Goal: Task Accomplishment & Management: Manage account settings

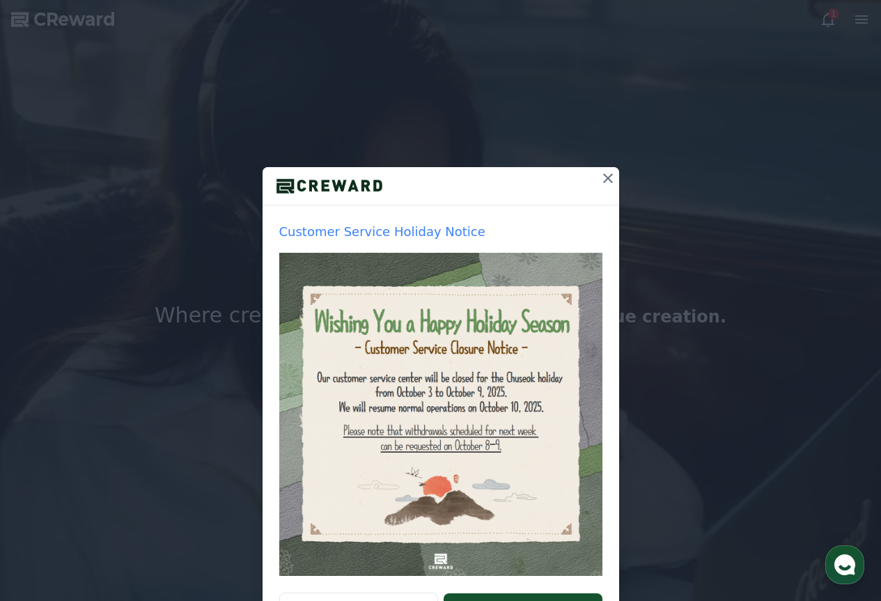
click at [602, 180] on icon at bounding box center [608, 178] width 17 height 17
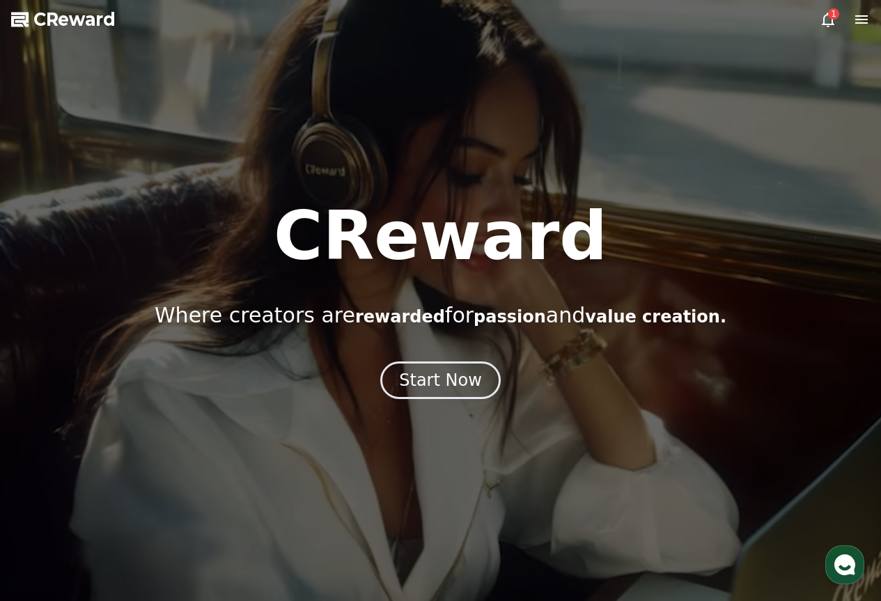
click at [837, 20] on div "1" at bounding box center [845, 19] width 50 height 17
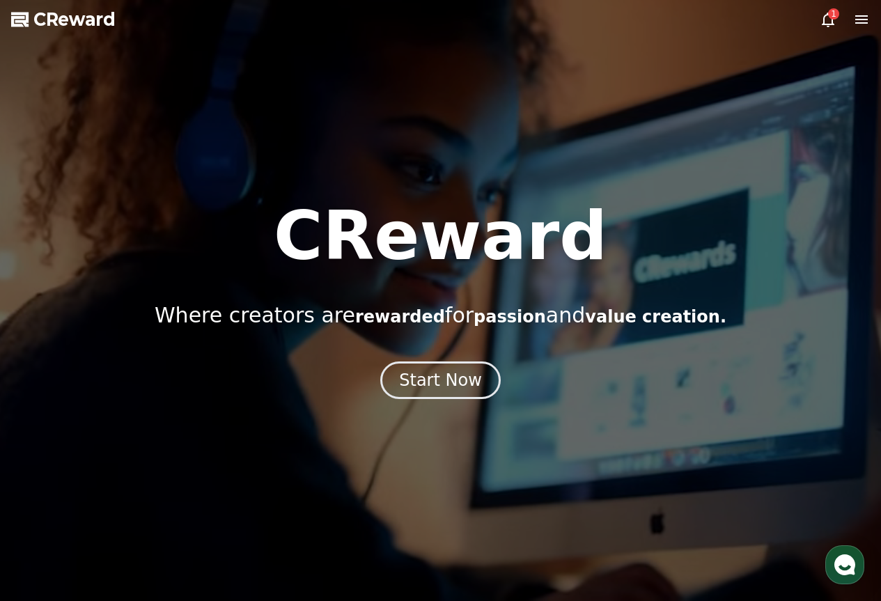
click at [832, 18] on div "1" at bounding box center [833, 13] width 11 height 11
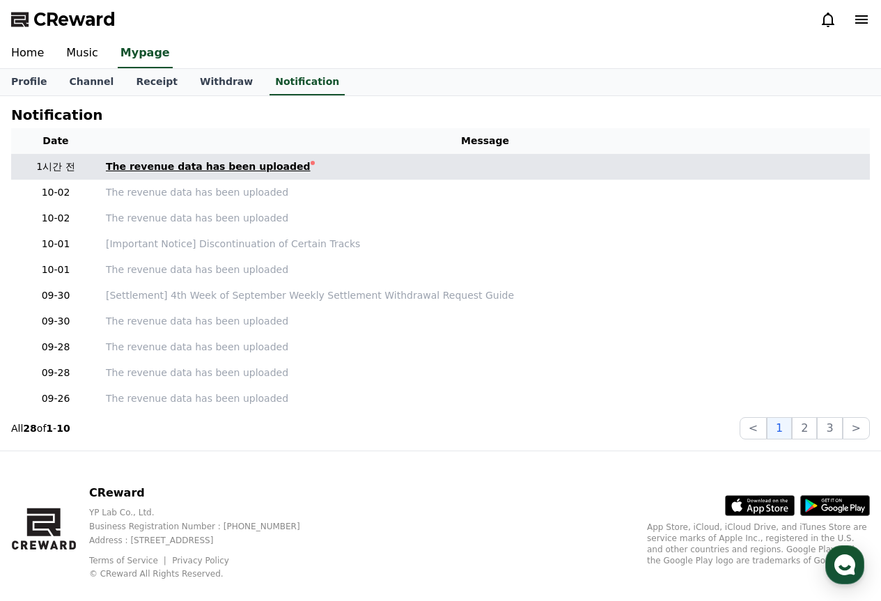
click at [309, 172] on link "The revenue data has been uploaded" at bounding box center [485, 166] width 758 height 15
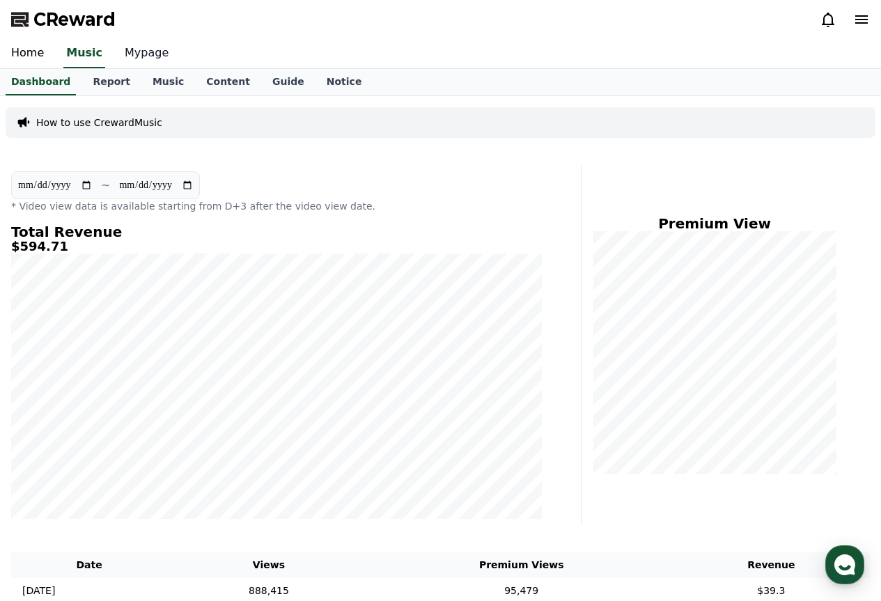
click at [138, 57] on link "Mypage" at bounding box center [147, 53] width 66 height 29
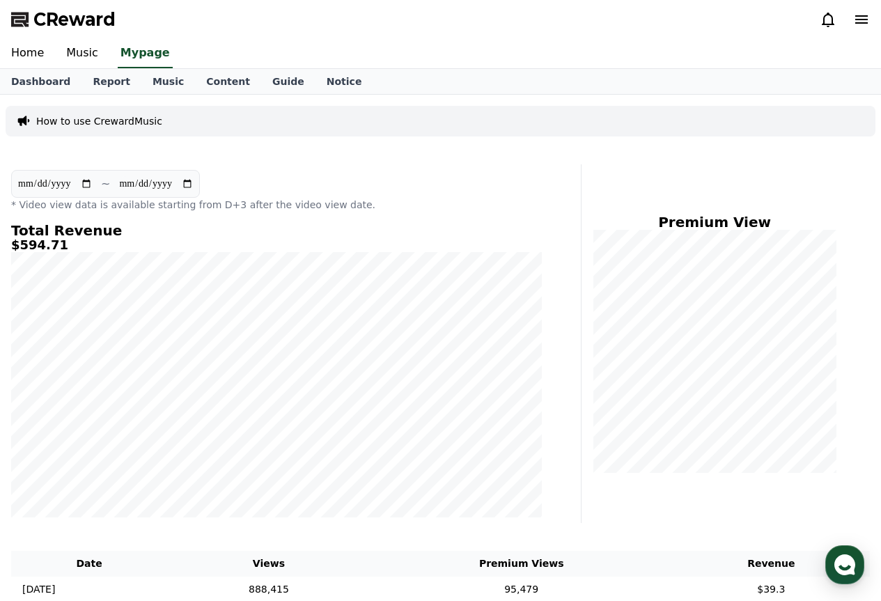
select select "**********"
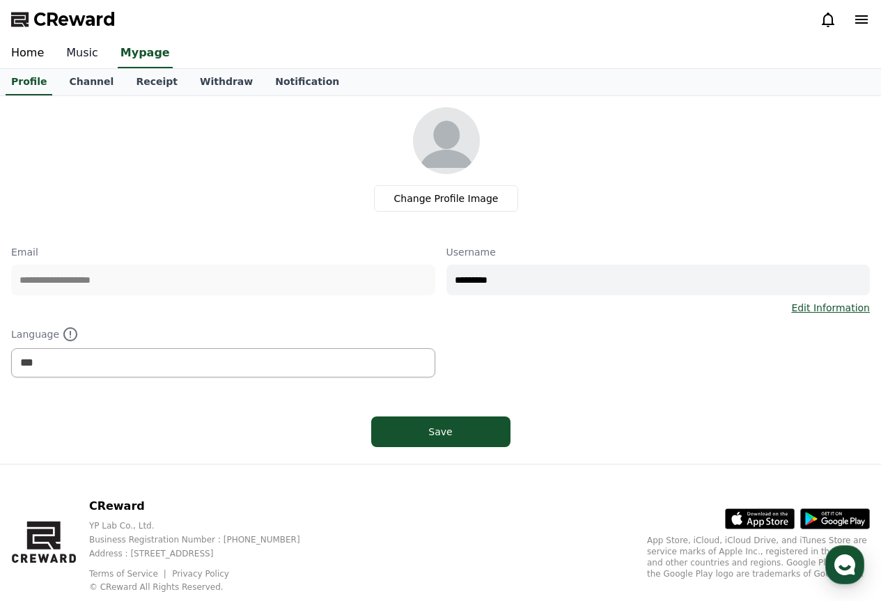
click at [77, 60] on link "Music" at bounding box center [82, 53] width 54 height 29
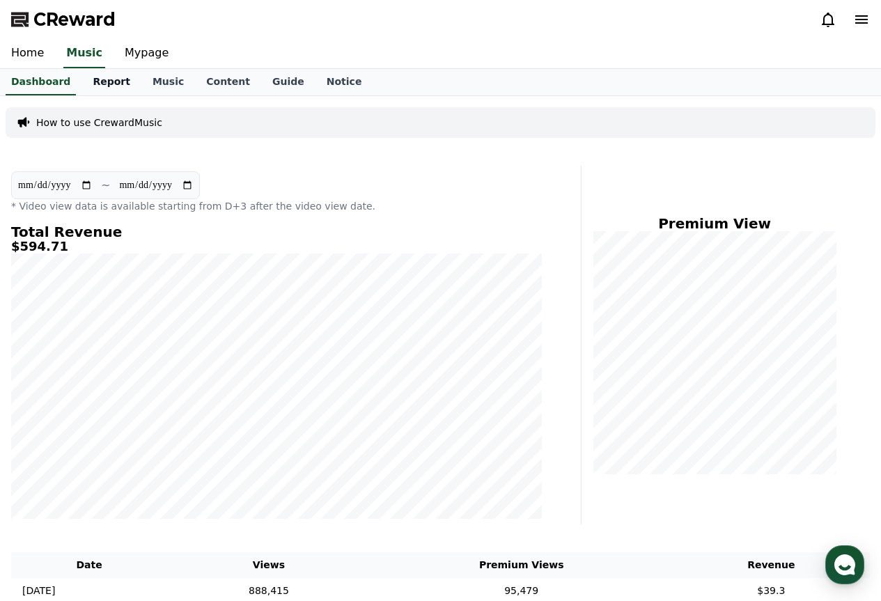
click at [100, 70] on link "Report" at bounding box center [111, 82] width 60 height 26
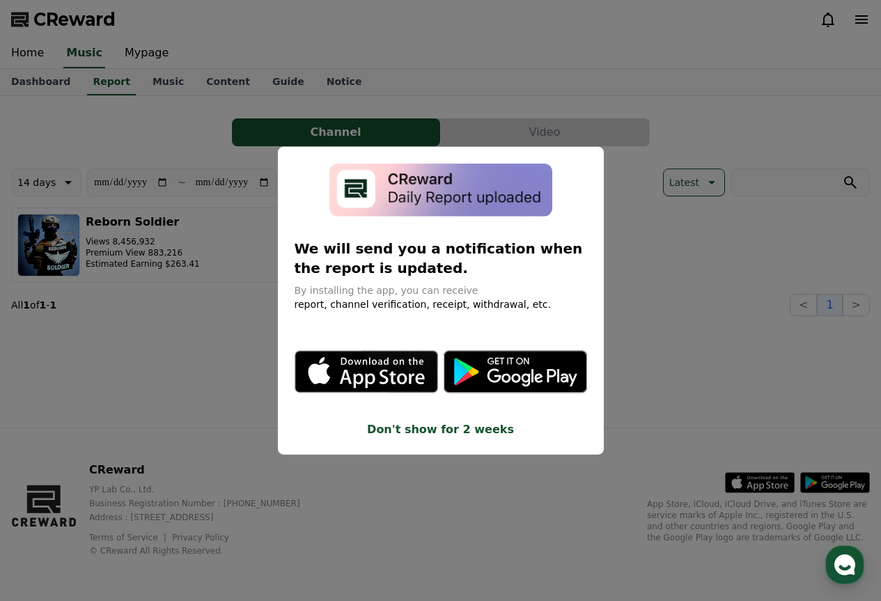
click at [632, 296] on button "close modal" at bounding box center [440, 300] width 881 height 601
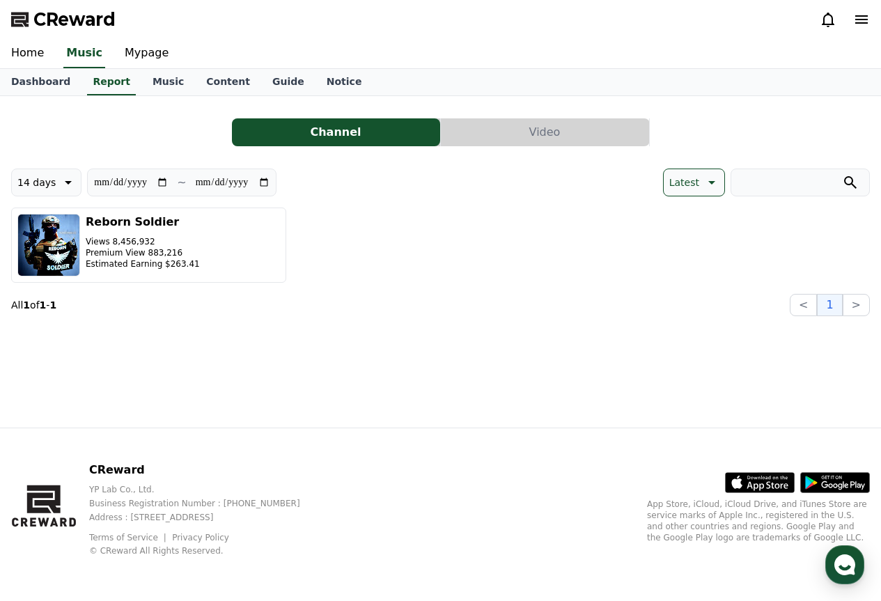
click at [554, 143] on button "Video" at bounding box center [545, 132] width 208 height 28
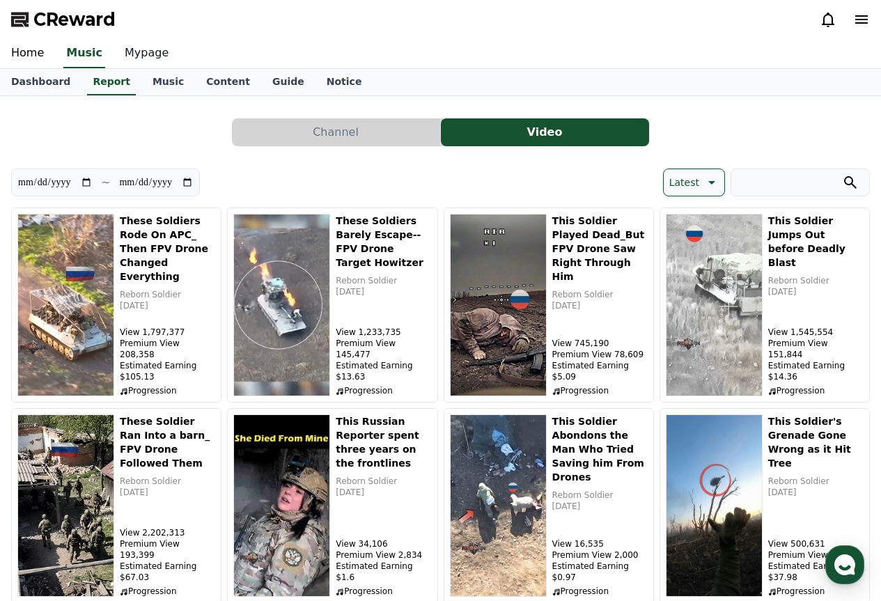
click at [138, 56] on link "Mypage" at bounding box center [147, 53] width 66 height 29
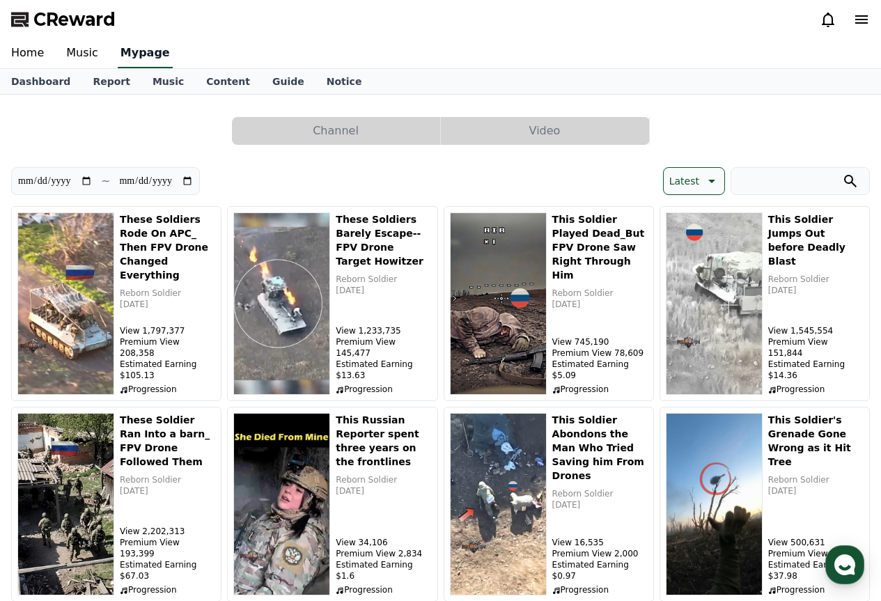
select select "**********"
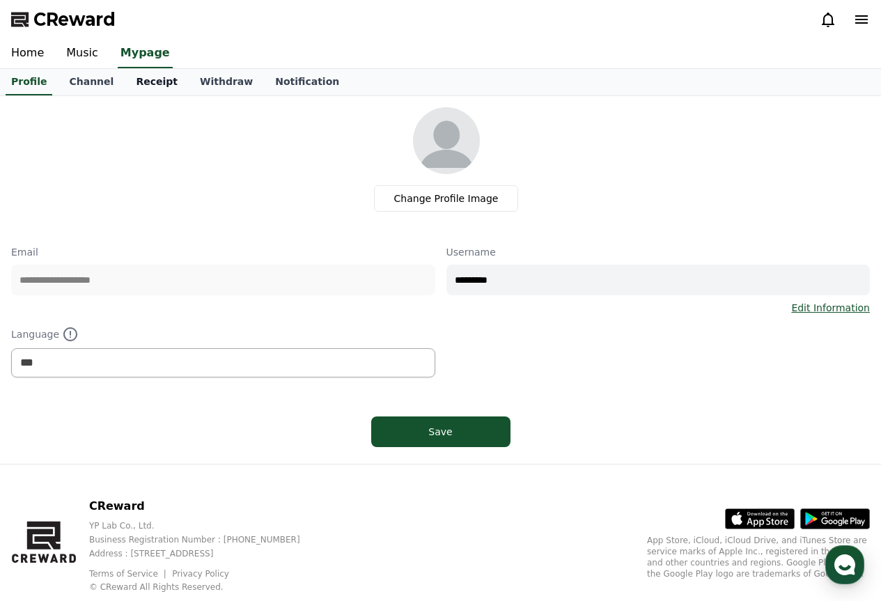
click at [141, 86] on link "Receipt" at bounding box center [157, 82] width 64 height 26
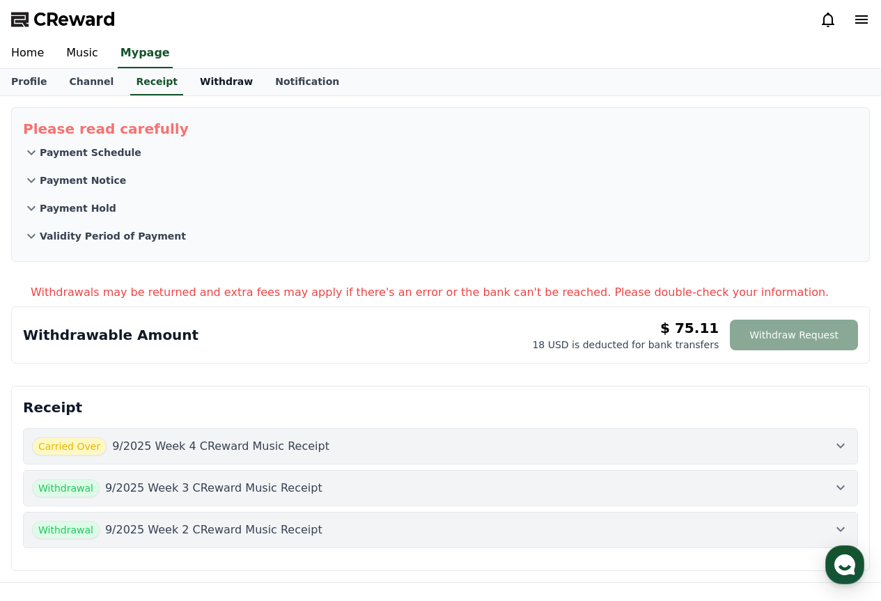
click at [198, 77] on link "Withdraw" at bounding box center [226, 82] width 75 height 26
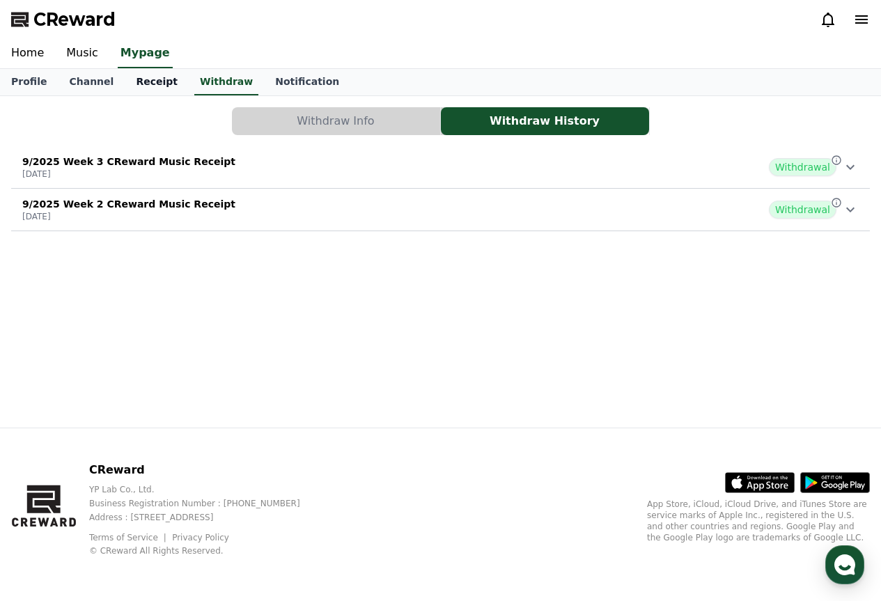
click at [157, 86] on link "Receipt" at bounding box center [157, 82] width 64 height 26
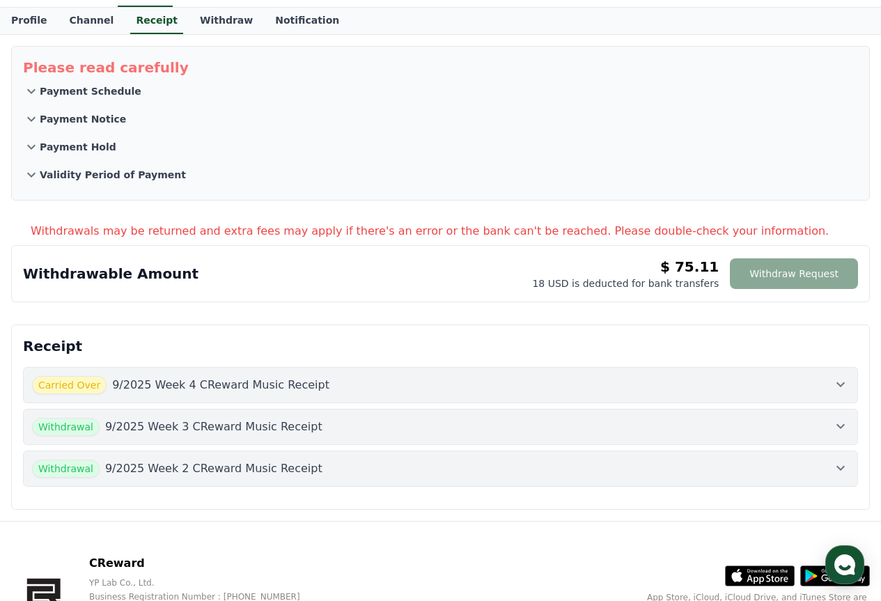
scroll to position [139, 0]
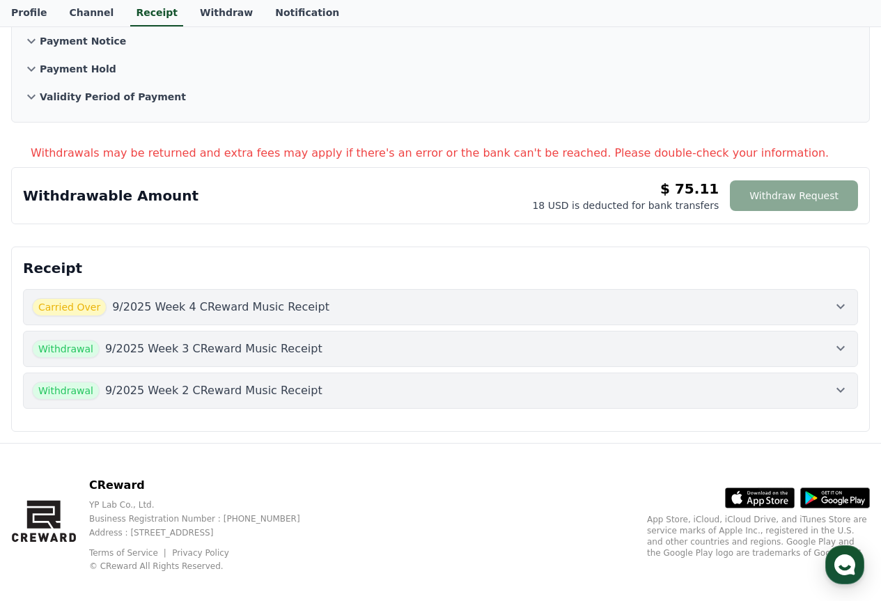
click at [285, 353] on p "9/2025 Week 3 CReward Music Receipt" at bounding box center [213, 349] width 217 height 17
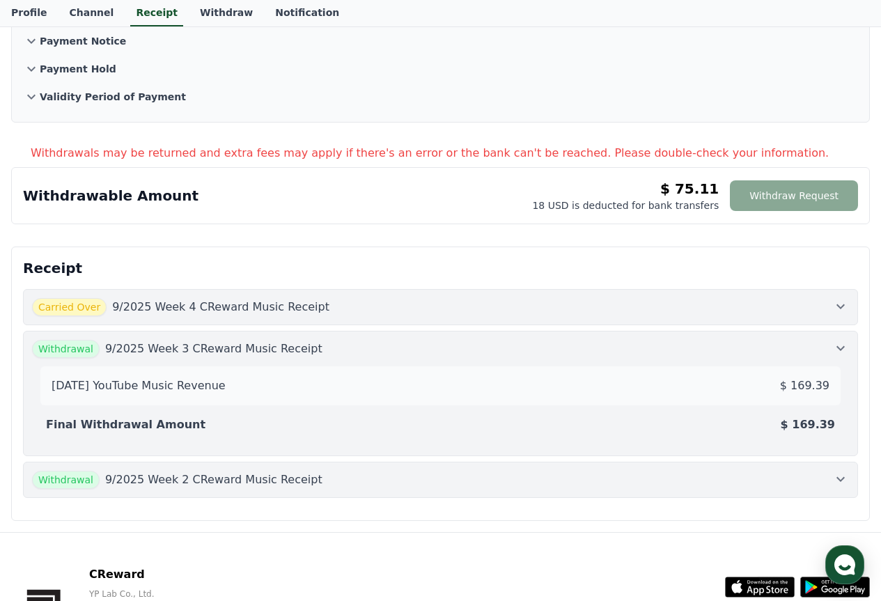
click at [285, 353] on p "9/2025 Week 3 CReward Music Receipt" at bounding box center [213, 349] width 217 height 17
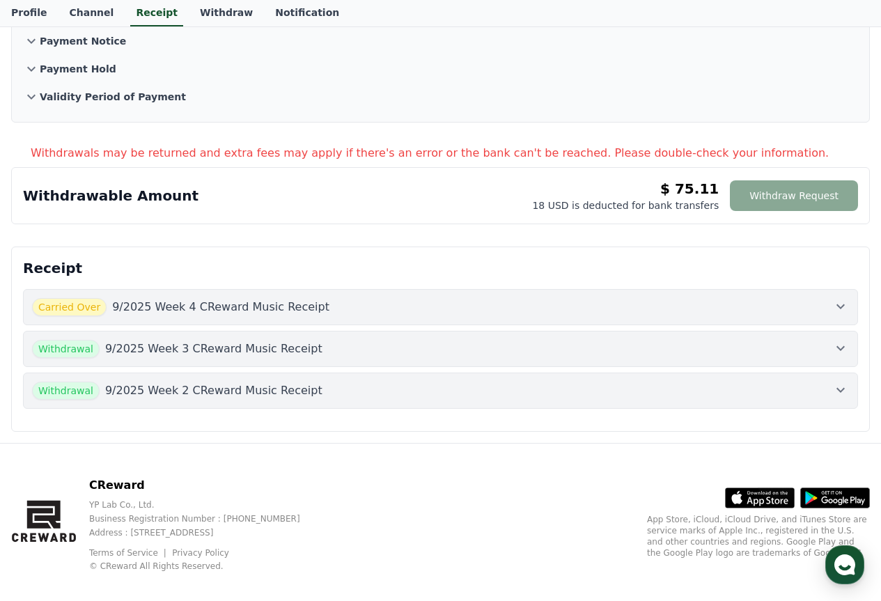
click at [279, 386] on p "9/2025 Week 2 CReward Music Receipt" at bounding box center [213, 390] width 217 height 17
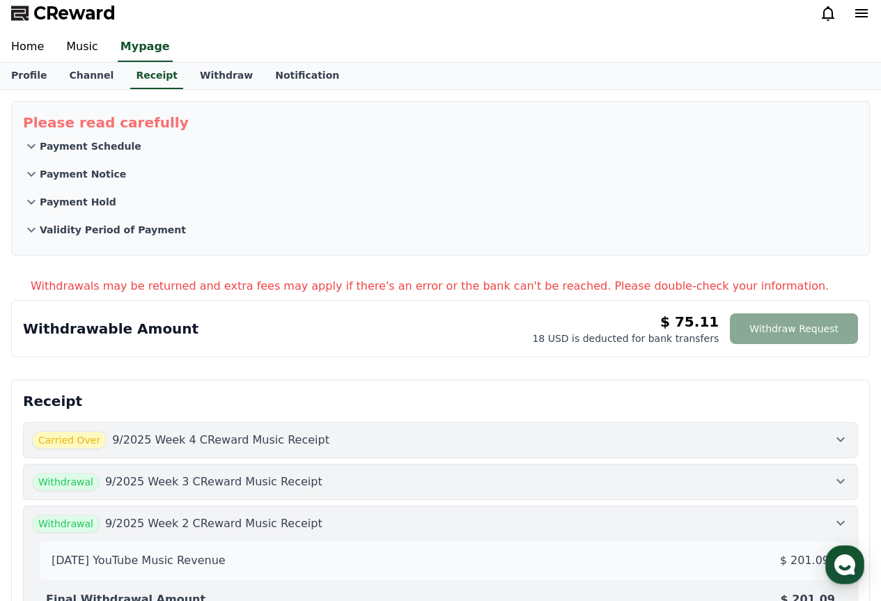
scroll to position [0, 0]
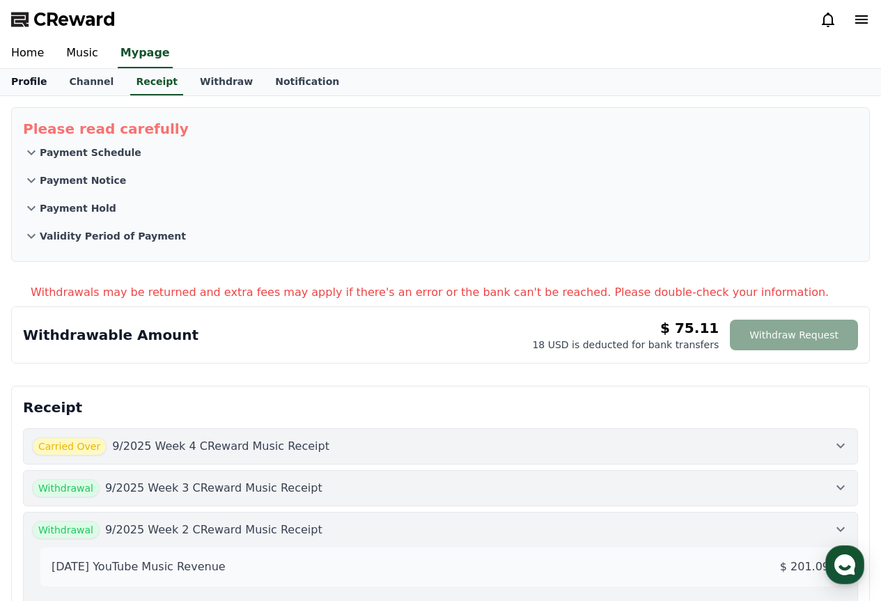
click at [17, 82] on link "Profile" at bounding box center [29, 82] width 58 height 26
select select "**********"
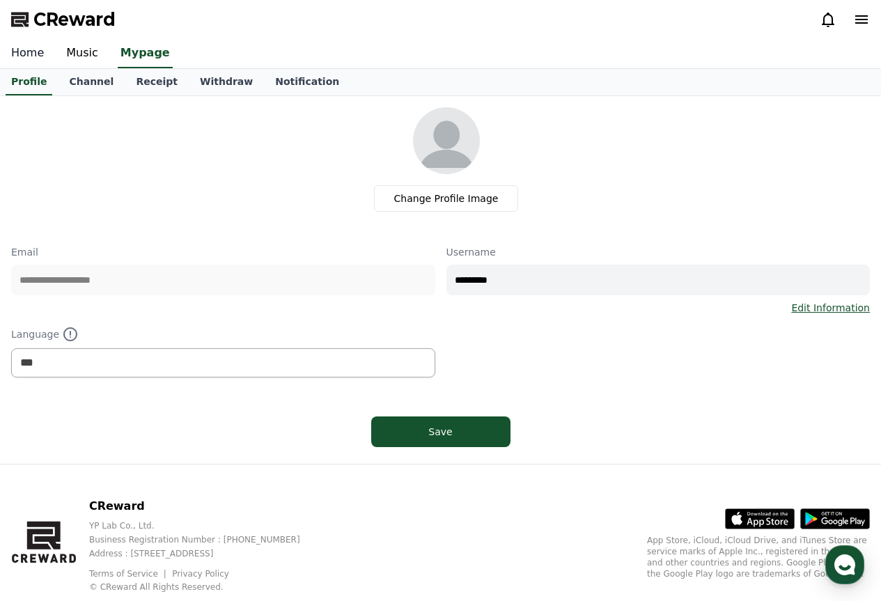
click at [29, 62] on link "Home" at bounding box center [27, 53] width 55 height 29
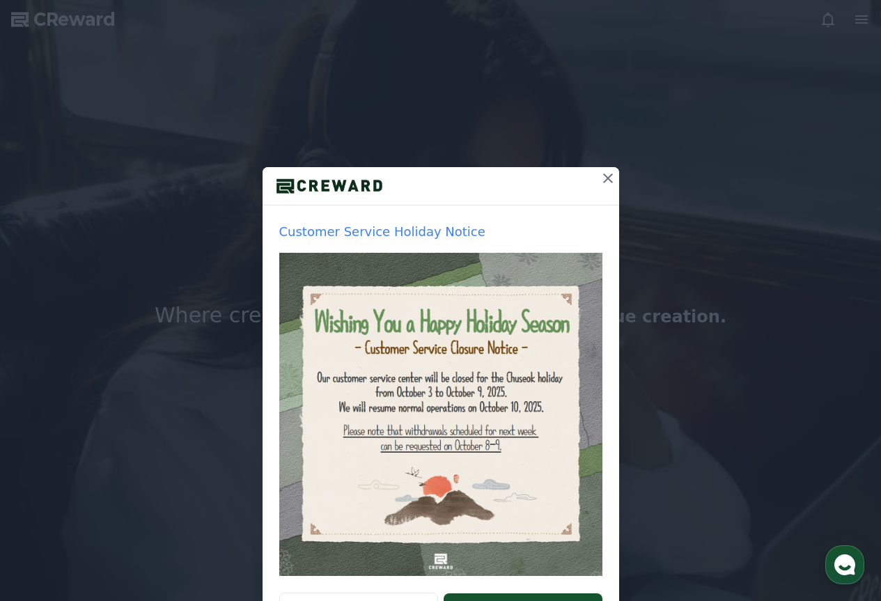
click at [609, 180] on icon at bounding box center [608, 178] width 17 height 17
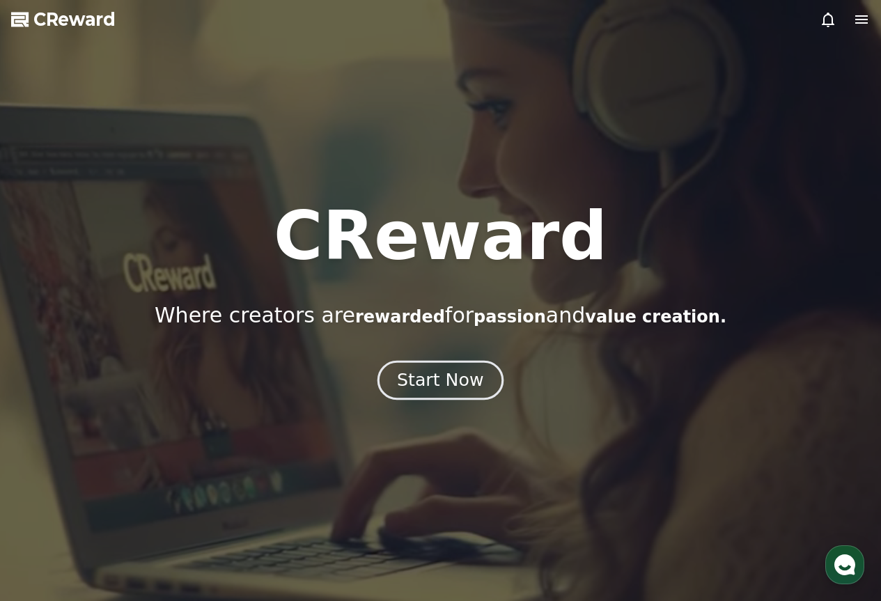
click at [444, 380] on div "Start Now" at bounding box center [440, 380] width 86 height 24
